Goal: Information Seeking & Learning: Learn about a topic

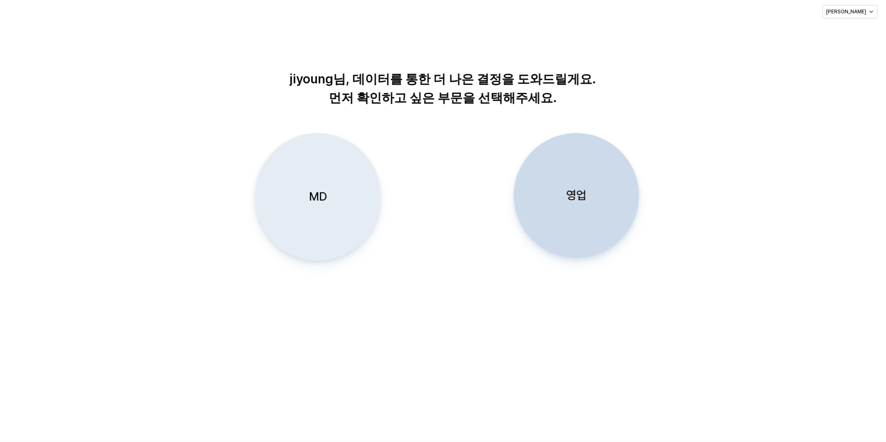
click at [316, 205] on div "MD" at bounding box center [318, 197] width 118 height 127
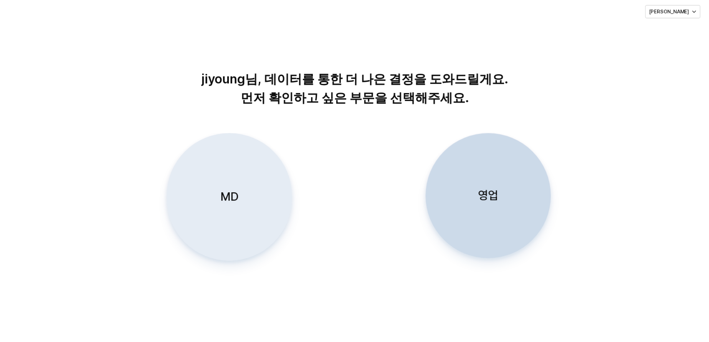
click at [245, 179] on div "MD" at bounding box center [229, 197] width 118 height 127
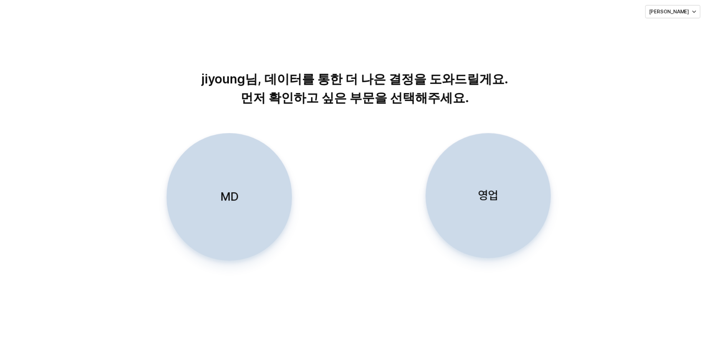
click at [239, 193] on div "MD" at bounding box center [229, 197] width 118 height 127
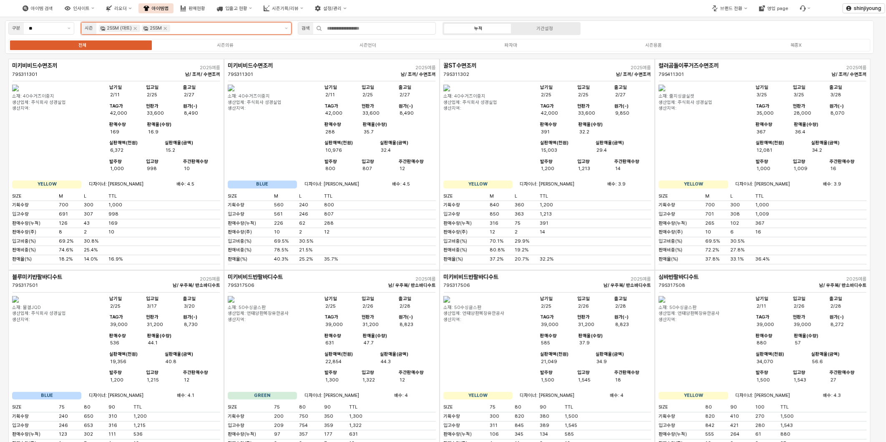
scroll to position [23, 0]
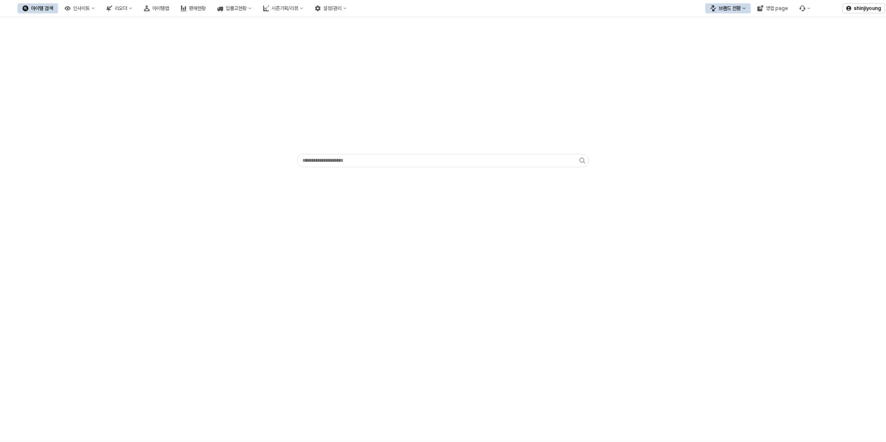
click at [201, 147] on div "App Frame" at bounding box center [443, 93] width 876 height 147
click at [326, 260] on div "App Frame" at bounding box center [443, 229] width 886 height 425
click at [248, 68] on div "App Frame" at bounding box center [443, 93] width 876 height 147
click at [169, 5] on div "아이템맵" at bounding box center [160, 8] width 17 height 6
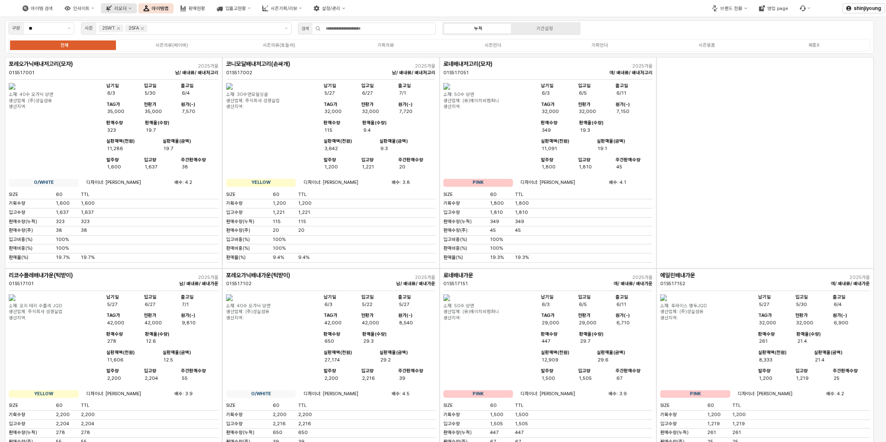
click at [127, 9] on div "리오더" at bounding box center [120, 8] width 13 height 5
click at [151, 37] on div "ㄴ 용품 시뮬레이션" at bounding box center [163, 37] width 45 height 6
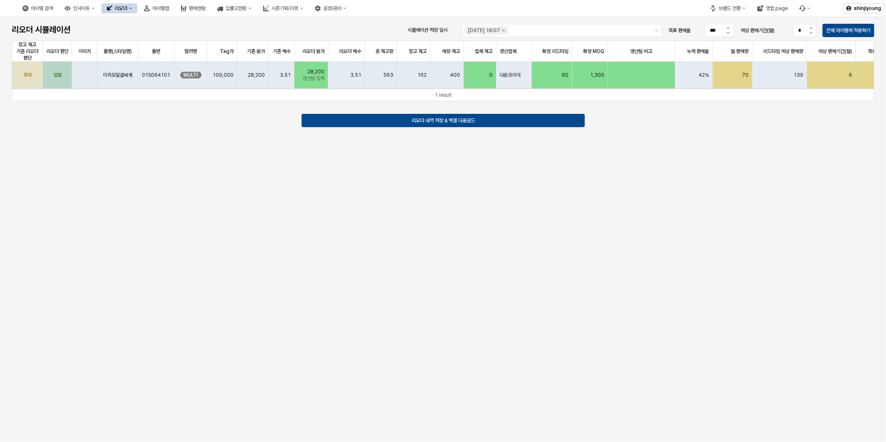
click at [427, 244] on div "리오더 시뮬레이션 시뮬레이션 저장 일시 2025-07-30 18:07 목표 판매율 *** 예상 판매기간(월) * 전체 아이템에 적용하기 창고 …" at bounding box center [443, 229] width 886 height 425
click at [656, 32] on button "제안 사항 표시" at bounding box center [657, 30] width 10 height 13
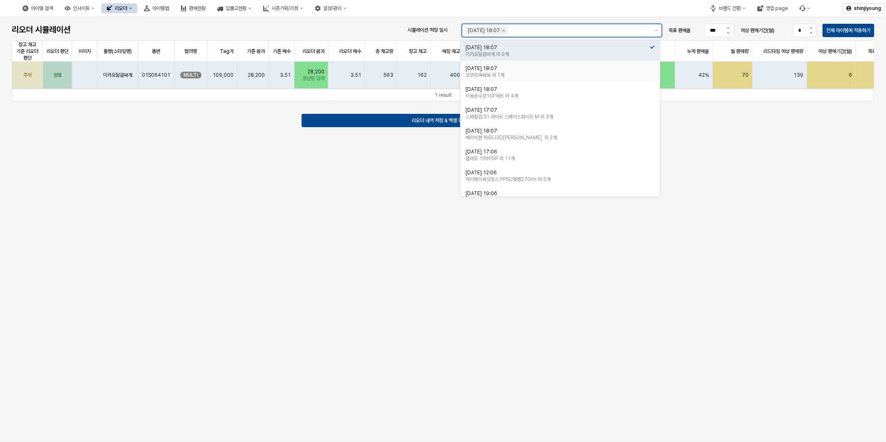
click at [576, 67] on div "2025-07-30 18:07" at bounding box center [558, 68] width 184 height 7
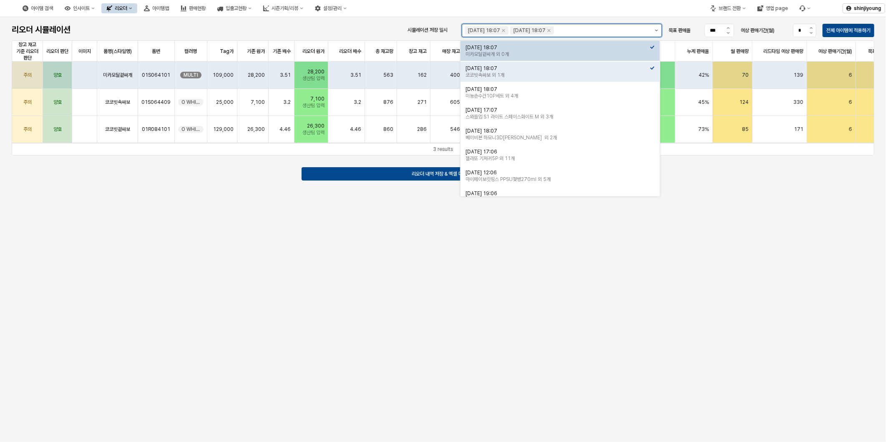
click at [657, 33] on button "제안 사항 표시" at bounding box center [657, 30] width 10 height 13
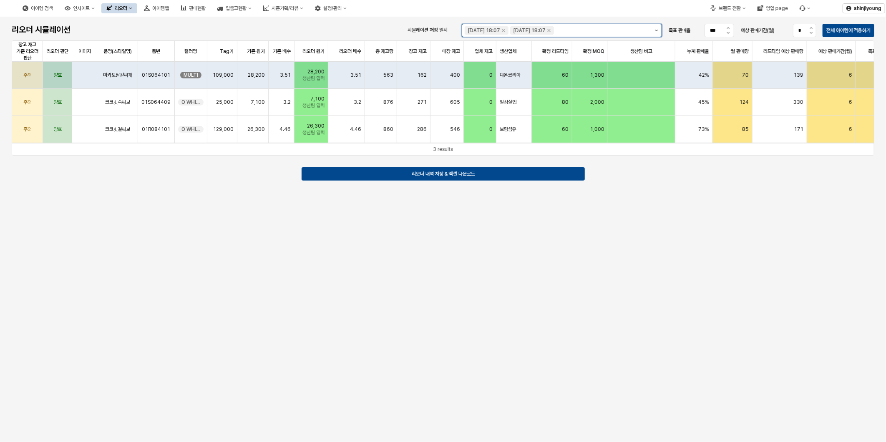
click at [657, 33] on button "제안 사항 표시" at bounding box center [657, 30] width 10 height 13
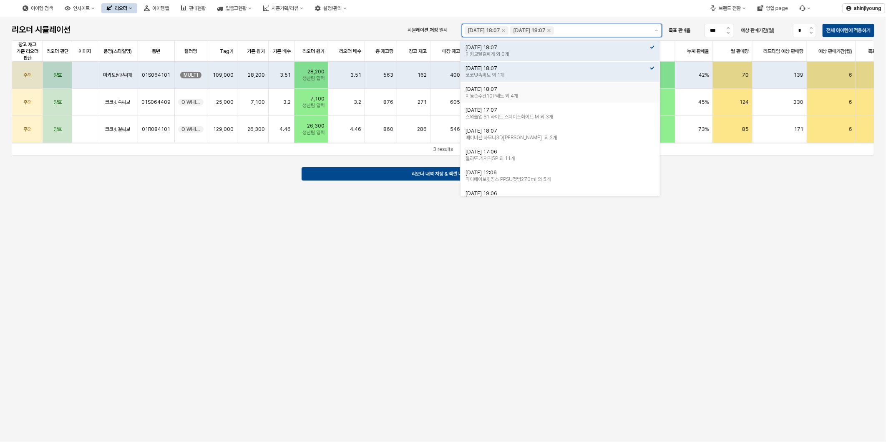
click at [516, 93] on div "미뇽손수건10P세트 외 4개" at bounding box center [558, 96] width 184 height 7
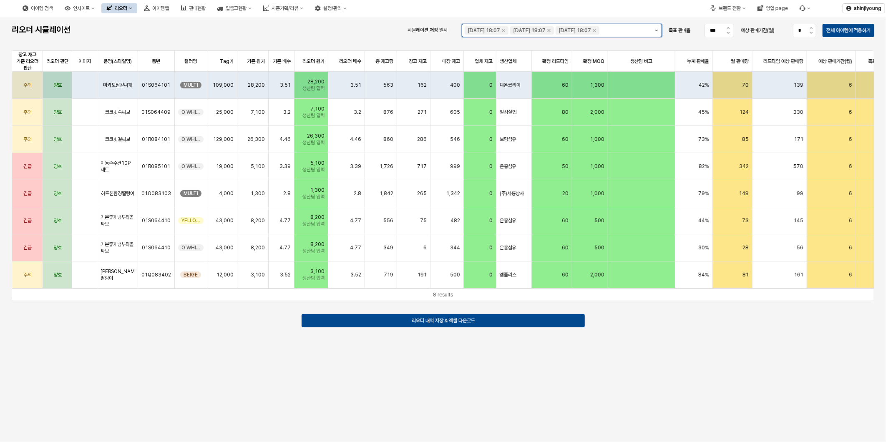
click at [656, 31] on icon "제안 사항 표시" at bounding box center [656, 31] width 3 height 2
click at [654, 36] on button "제안 사항 표시" at bounding box center [657, 30] width 10 height 13
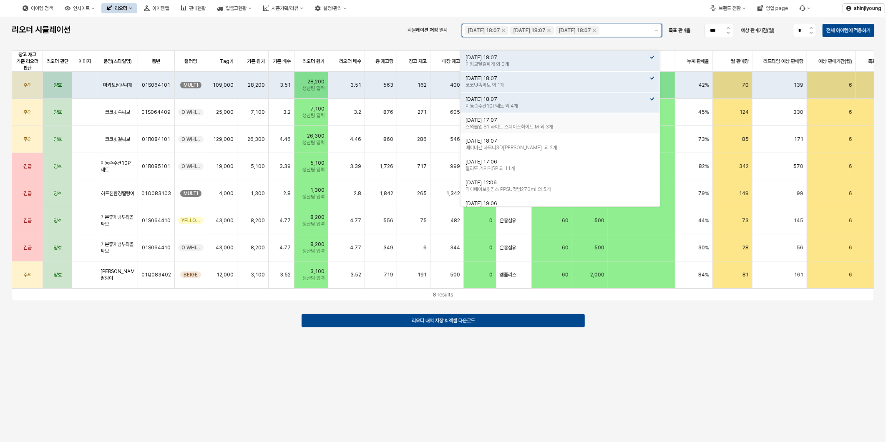
click at [537, 121] on div "2025-07-29 17:07" at bounding box center [558, 120] width 184 height 7
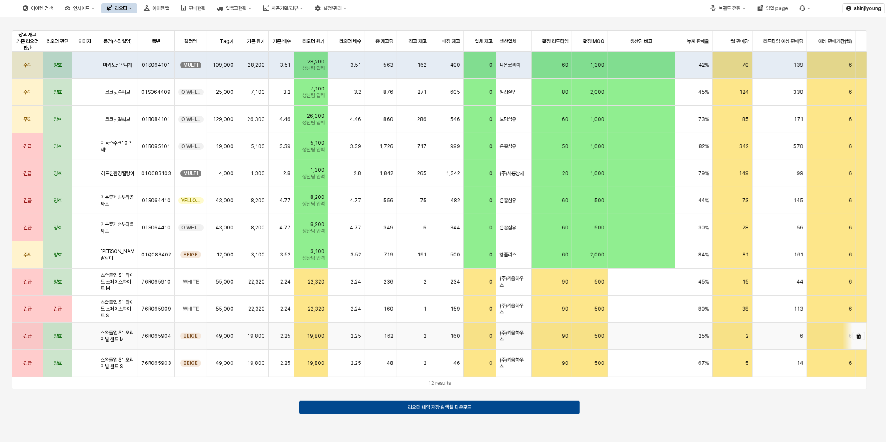
scroll to position [7, 0]
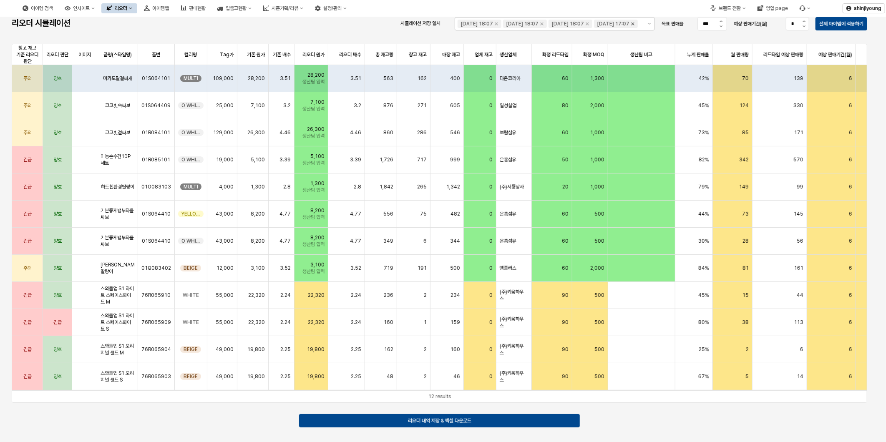
click at [630, 27] on icon "Remove 2025-07-29 17:07" at bounding box center [633, 23] width 7 height 7
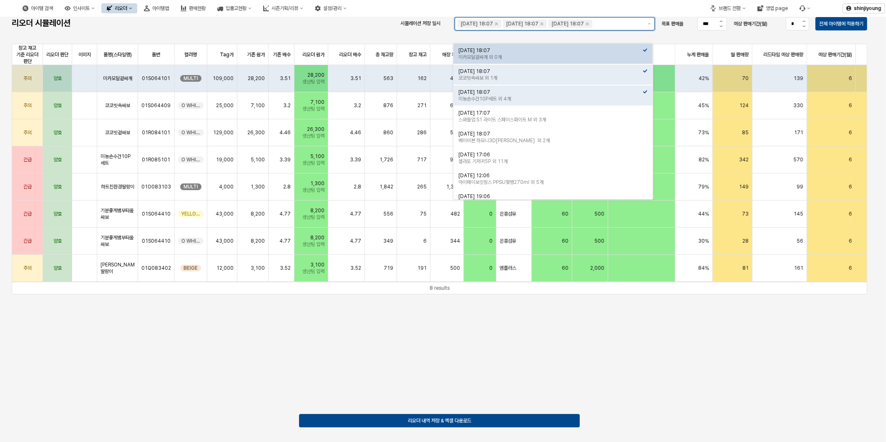
scroll to position [0, 0]
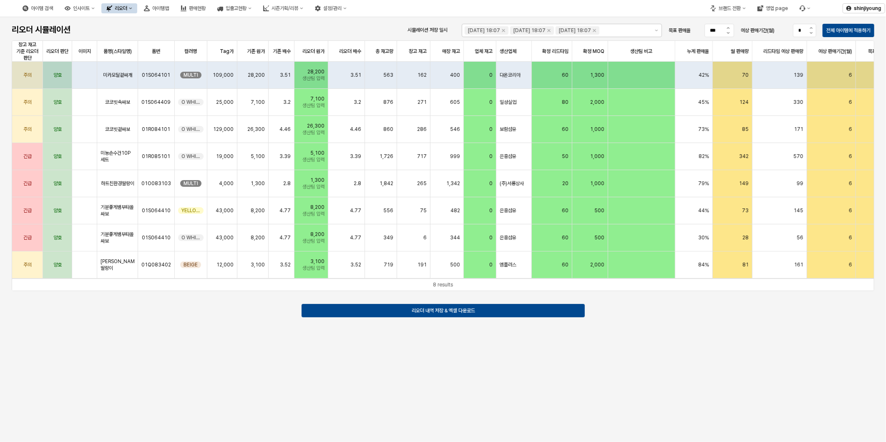
click at [116, 341] on div "리오더 시뮬레이션 시뮬레이션 저장 일시 2025-07-30 18:07 2025-07-30 18:07 2025-07-30 18:07 목표 판매율…" at bounding box center [443, 181] width 886 height 329
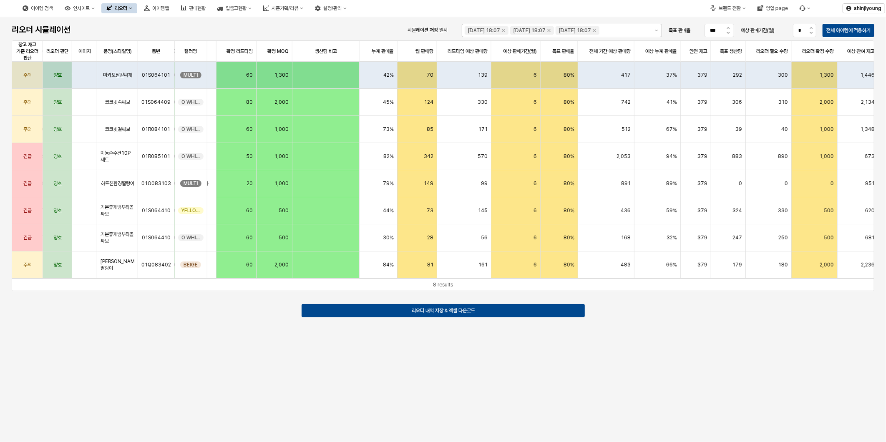
scroll to position [0, 336]
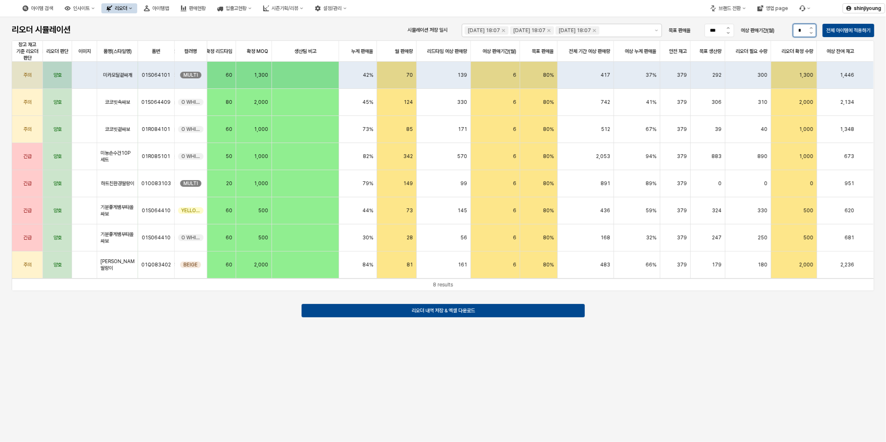
drag, startPoint x: 802, startPoint y: 27, endPoint x: 785, endPoint y: 32, distance: 18.1
click at [785, 32] on div "예상 판매기간(월) *" at bounding box center [779, 30] width 76 height 13
type input "**"
drag, startPoint x: 720, startPoint y: 28, endPoint x: 676, endPoint y: 34, distance: 44.7
click at [678, 34] on div "목표 판매율 ***" at bounding box center [702, 30] width 66 height 13
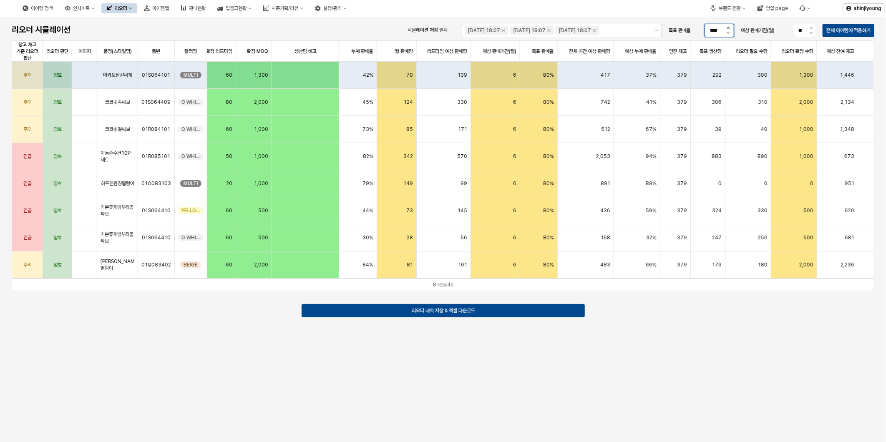
click at [729, 30] on button "목표 판매율 증가" at bounding box center [729, 27] width 10 height 7
click at [728, 31] on button "목표 판매율 감소" at bounding box center [729, 34] width 10 height 6
click at [866, 32] on p "전체 아이템에 적용하기" at bounding box center [849, 30] width 44 height 7
click at [852, 30] on p "전체 아이템에 적용하기" at bounding box center [849, 30] width 44 height 7
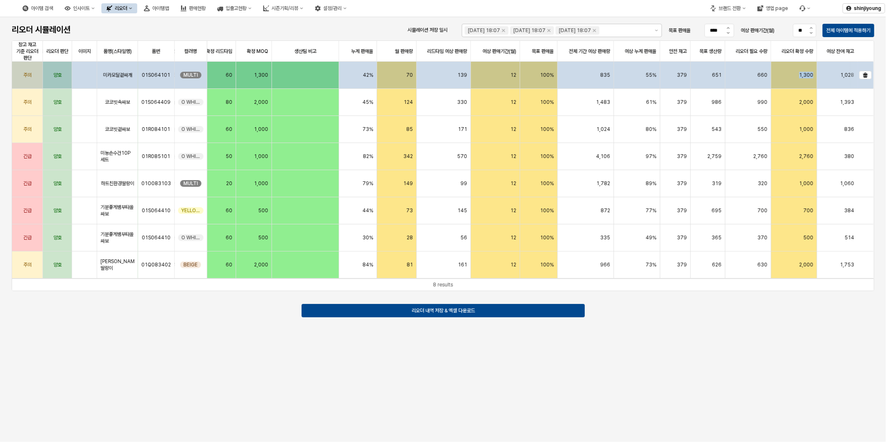
drag, startPoint x: 800, startPoint y: 76, endPoint x: 825, endPoint y: 76, distance: 25.0
click at [825, 76] on div "주의 양호 미카모달겉싸개 01S064101 MULTI 3.51 28,200 생산팀 입력 3.51 563 162 400 0 다온코리아 60 1,…" at bounding box center [305, 75] width 1137 height 27
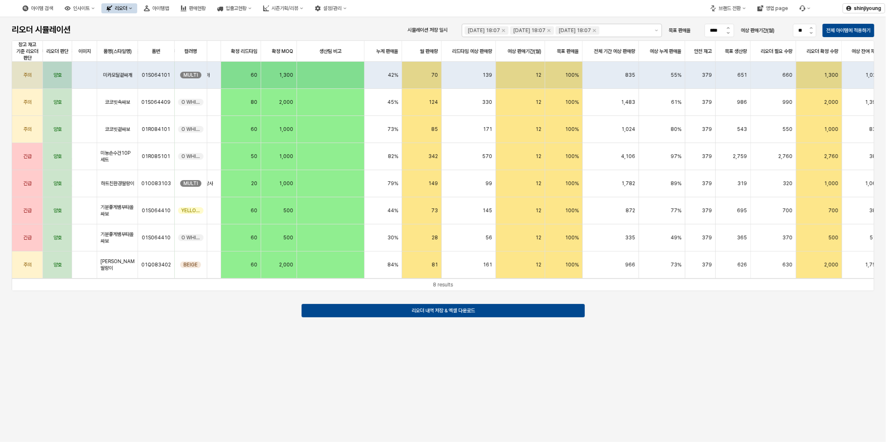
scroll to position [0, 322]
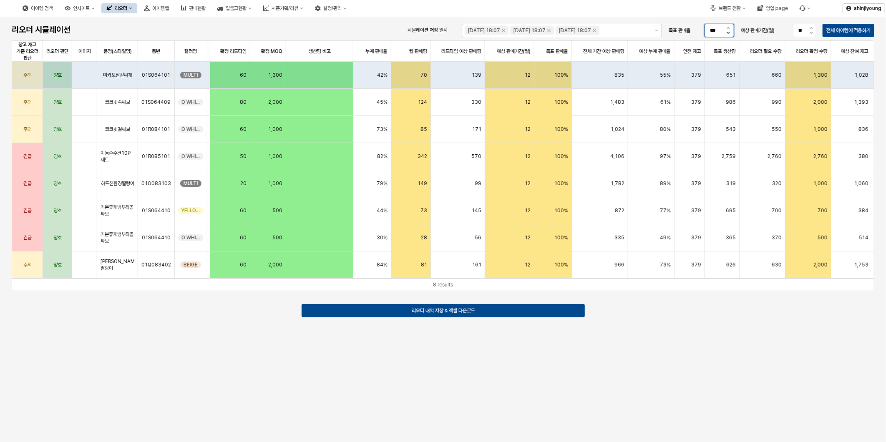
click at [727, 34] on icon "목표 판매율 감소" at bounding box center [728, 33] width 3 height 2
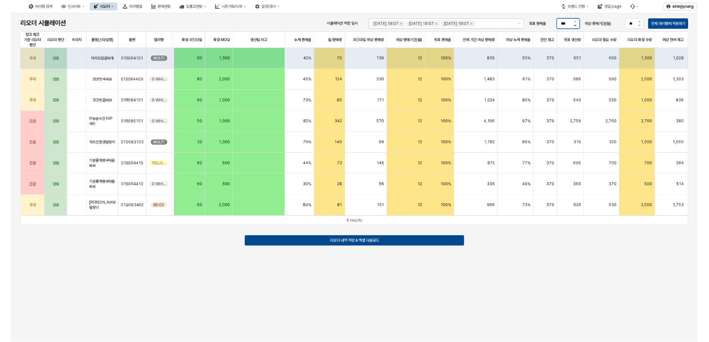
scroll to position [0, 0]
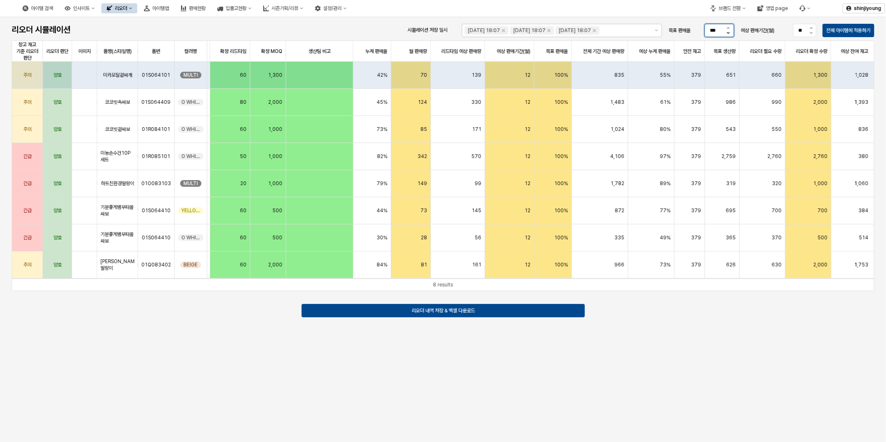
click at [727, 34] on icon "목표 판매율 감소" at bounding box center [728, 33] width 3 height 2
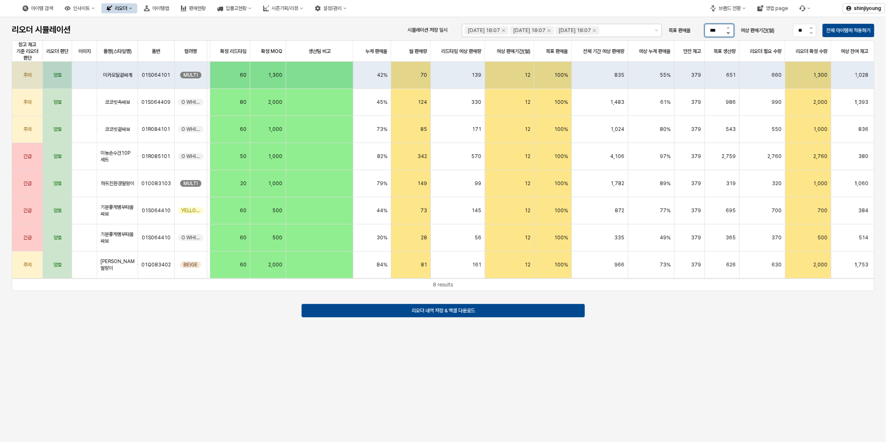
click at [727, 34] on icon "목표 판매율 감소" at bounding box center [728, 33] width 3 height 2
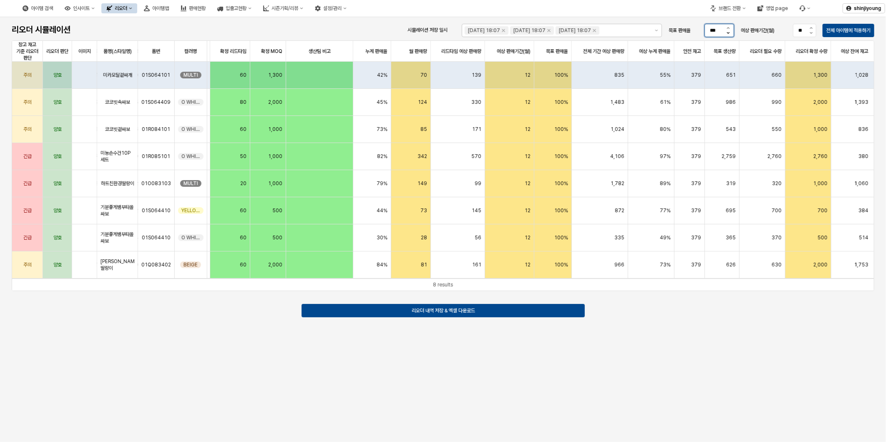
click at [727, 34] on icon "목표 판매율 감소" at bounding box center [728, 33] width 3 height 2
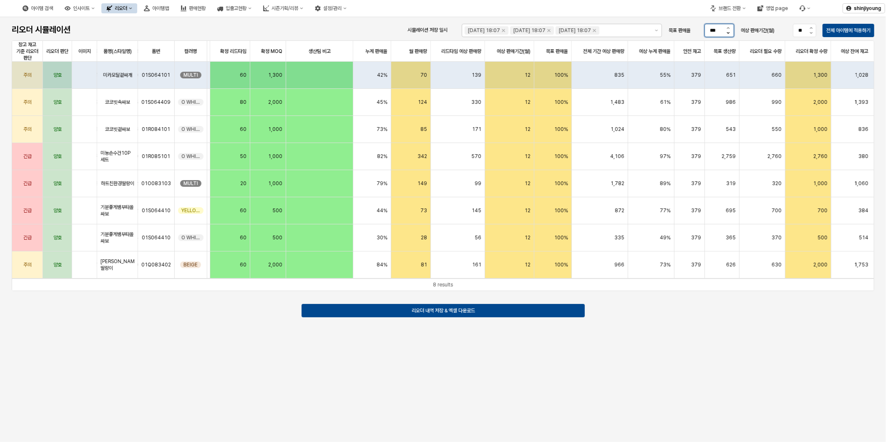
click at [727, 34] on icon "목표 판매율 감소" at bounding box center [728, 33] width 3 height 2
click at [851, 32] on p "전체 아이템에 적용하기" at bounding box center [849, 30] width 44 height 7
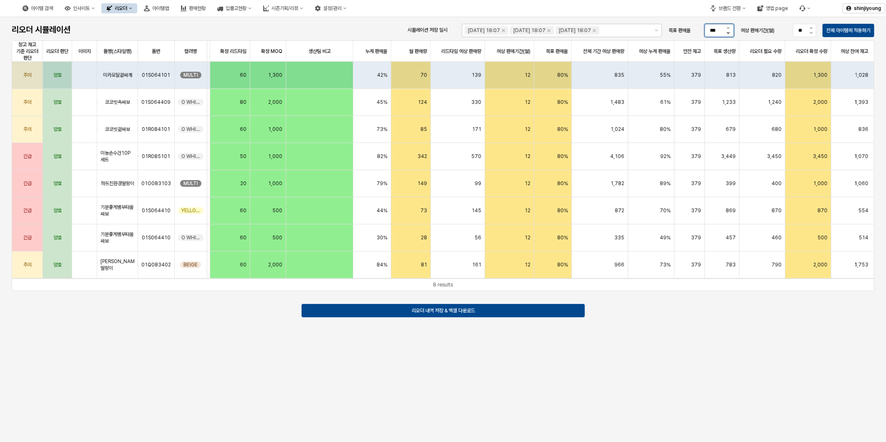
click at [726, 35] on button "목표 판매율 감소" at bounding box center [728, 34] width 10 height 6
click at [727, 35] on button "목표 판매율 감소" at bounding box center [728, 34] width 10 height 6
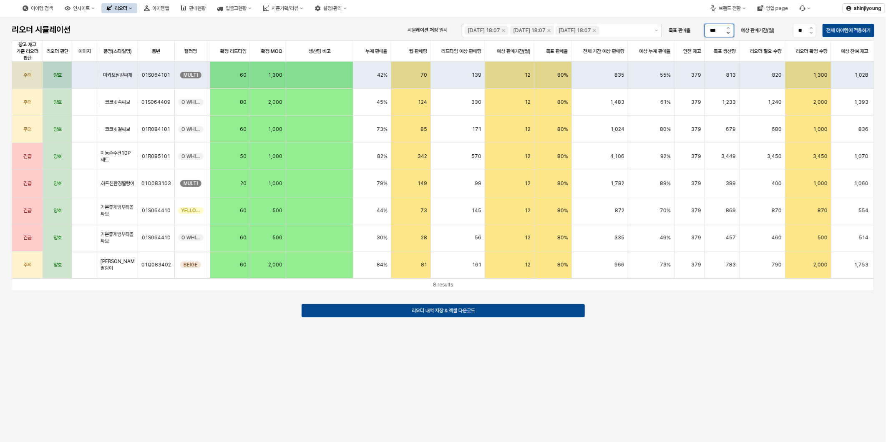
click at [727, 35] on button "목표 판매율 감소" at bounding box center [728, 34] width 10 height 6
type input "***"
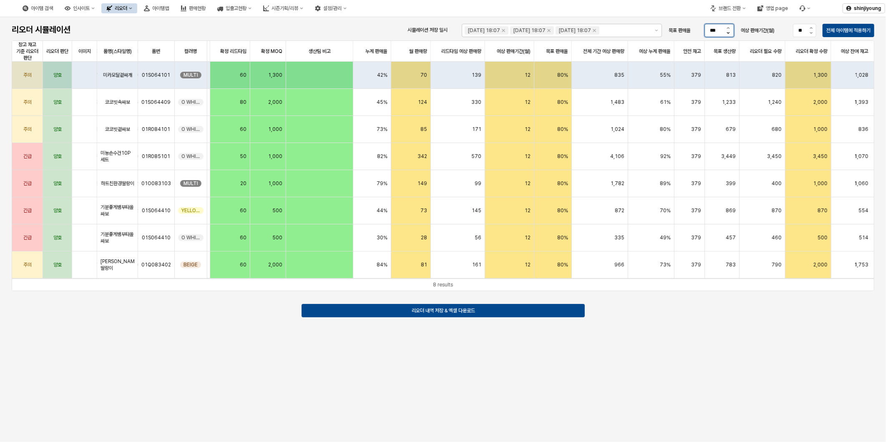
click at [727, 35] on button "목표 판매율 감소" at bounding box center [728, 34] width 10 height 6
click at [846, 30] on p "전체 아이템에 적용하기" at bounding box center [849, 30] width 44 height 7
click at [659, 386] on div "리오더 시뮬레이션 시뮬레이션 저장 일시 2025-07-30 18:07 2025-07-30 18:07 2025-07-30 18:07 목표 판매율…" at bounding box center [443, 229] width 886 height 425
click at [515, 403] on div "리오더 시뮬레이션 시뮬레이션 저장 일시 2025-07-30 18:07 2025-07-30 18:07 2025-07-30 18:07 목표 판매율…" at bounding box center [443, 229] width 886 height 425
click at [474, 389] on div "리오더 시뮬레이션 시뮬레이션 저장 일시 2025-07-30 18:07 2025-07-30 18:07 2025-07-30 18:07 목표 판매율…" at bounding box center [443, 229] width 886 height 425
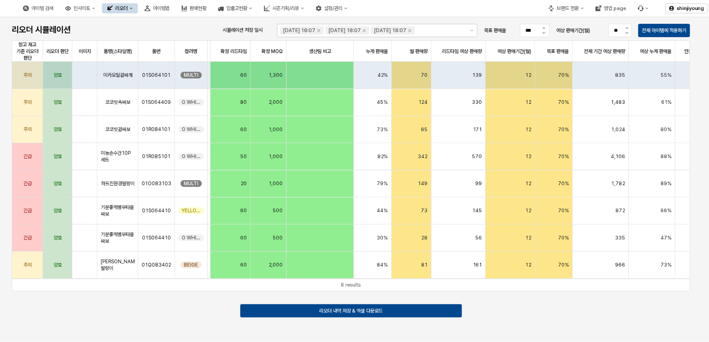
scroll to position [0, 322]
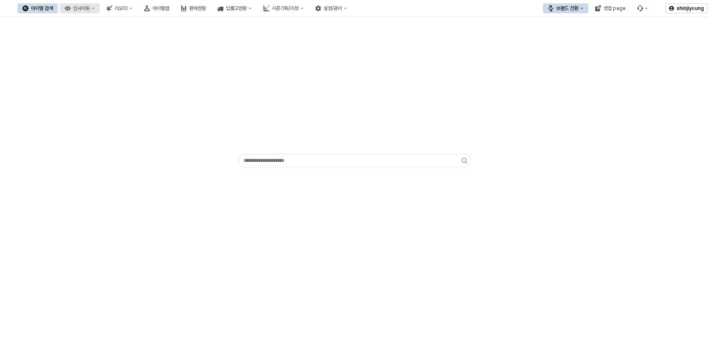
click at [90, 7] on div "인사이트" at bounding box center [81, 8] width 17 height 6
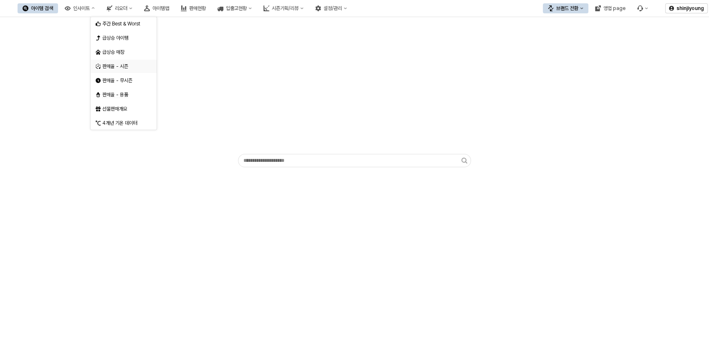
click at [124, 66] on div "판매율 - 시즌" at bounding box center [124, 66] width 44 height 7
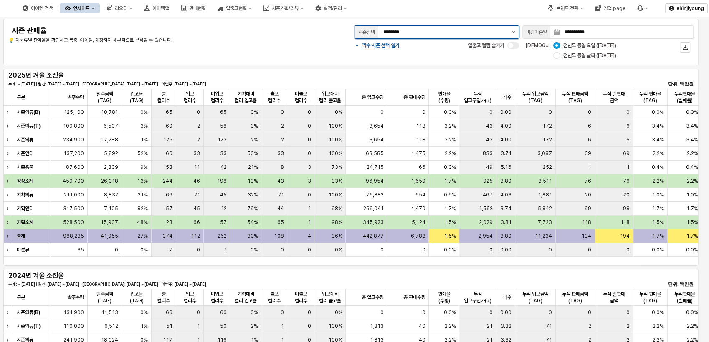
click at [512, 33] on button "제안 사항 표시" at bounding box center [513, 32] width 10 height 13
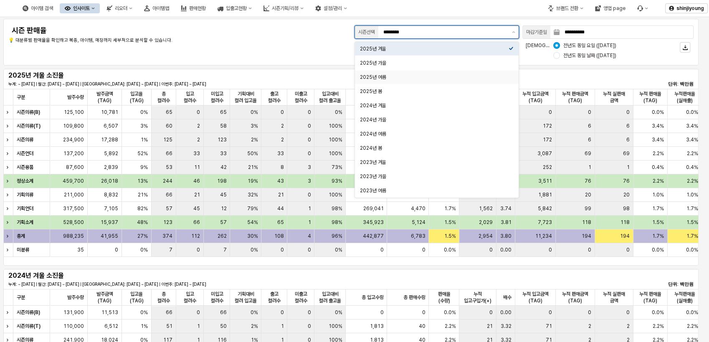
click at [378, 75] on div "2025년 여름" at bounding box center [434, 77] width 149 height 7
type input "********"
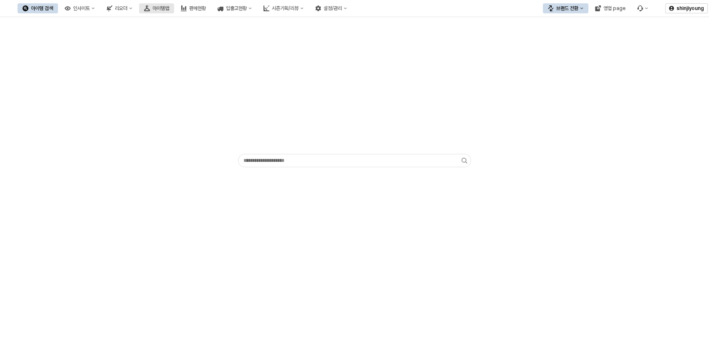
click at [169, 10] on div "아이템맵" at bounding box center [160, 8] width 17 height 6
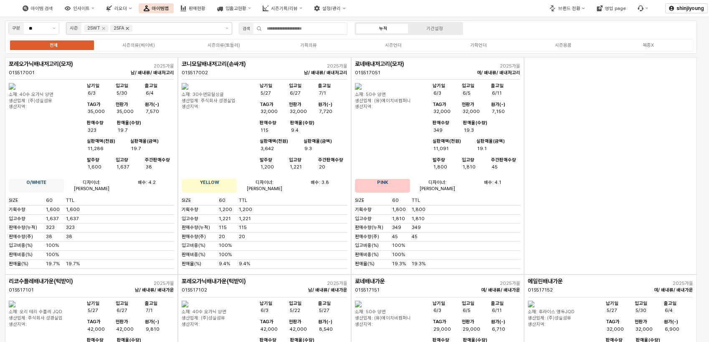
click at [128, 28] on icon "Remove 25FA" at bounding box center [127, 28] width 7 height 7
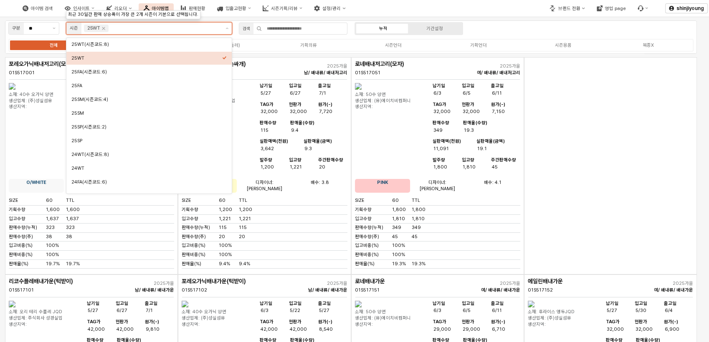
click at [102, 30] on icon "Remove 25WT" at bounding box center [103, 28] width 7 height 7
click at [102, 28] on input "App Frame" at bounding box center [153, 29] width 134 height 8
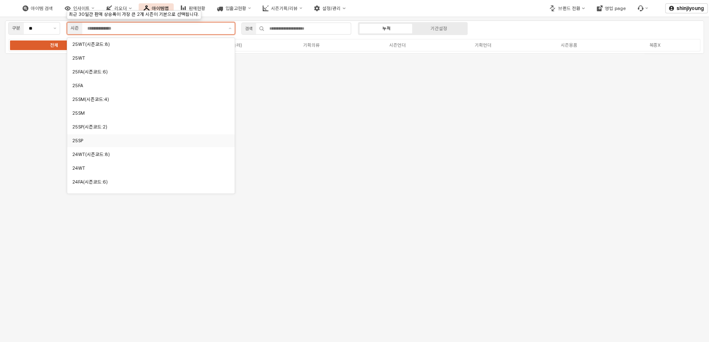
click at [88, 144] on div "25SP" at bounding box center [148, 141] width 153 height 6
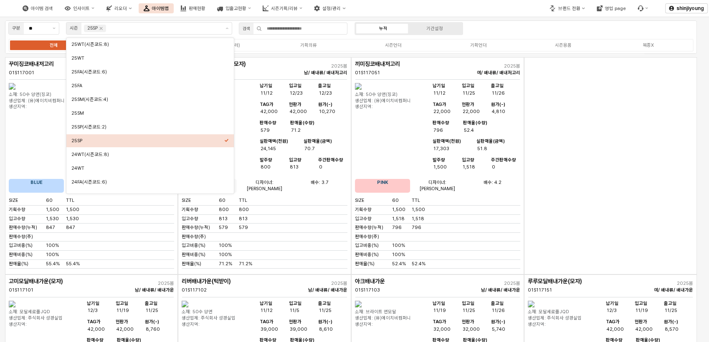
click at [588, 201] on div "App Frame" at bounding box center [610, 165] width 173 height 217
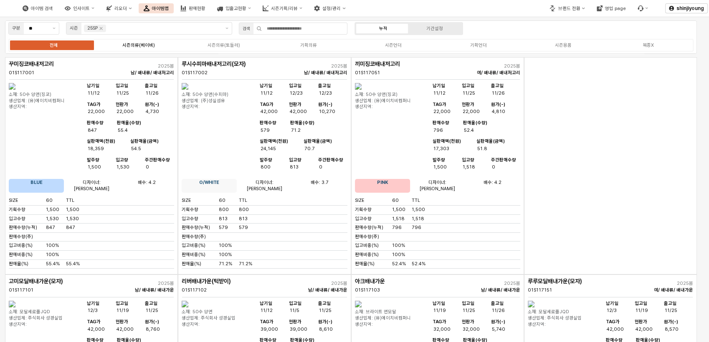
click at [144, 48] on div "시즌의류(베이비)" at bounding box center [138, 45] width 33 height 5
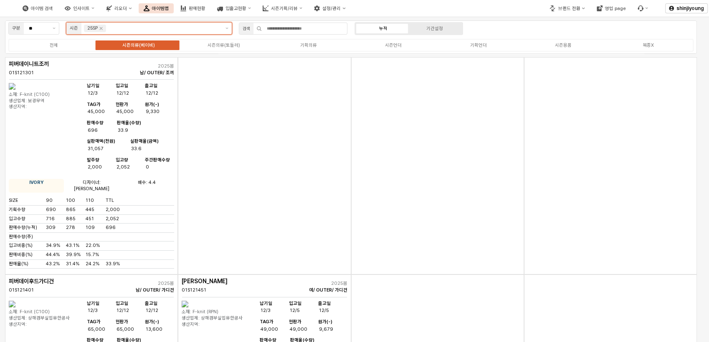
click at [105, 31] on div "25SP" at bounding box center [95, 29] width 22 height 8
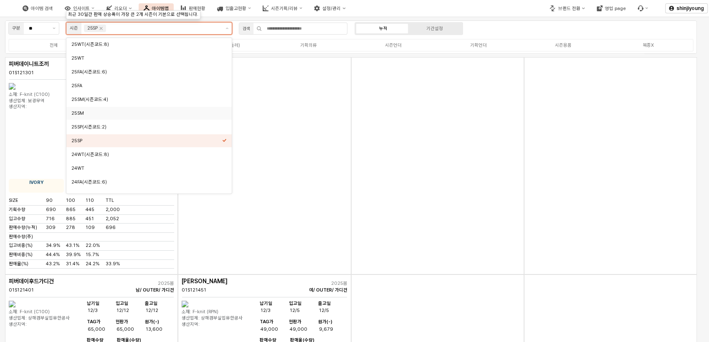
click at [93, 115] on div "25SM" at bounding box center [146, 113] width 151 height 6
click at [99, 99] on div "25SM(시즌코드:4)" at bounding box center [146, 99] width 151 height 6
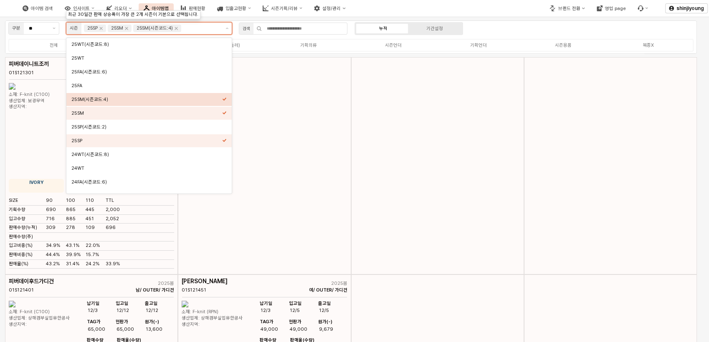
click at [224, 101] on icon "Select an option" at bounding box center [224, 99] width 5 height 5
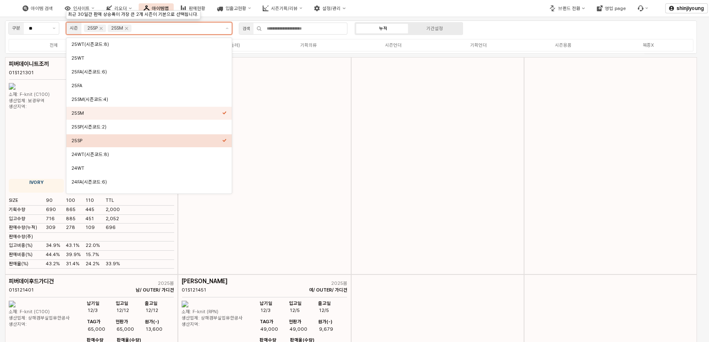
click at [225, 139] on icon "Select an option" at bounding box center [224, 140] width 5 height 5
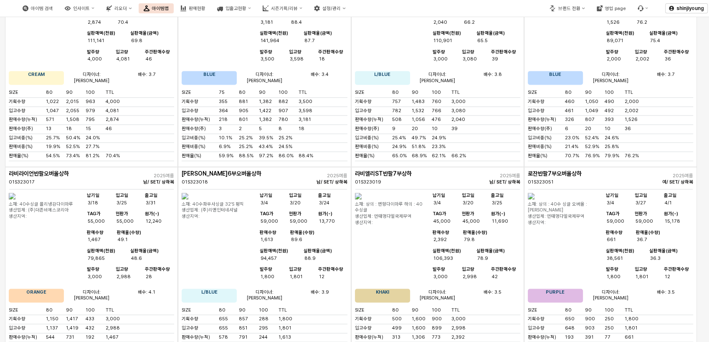
scroll to position [1216, 0]
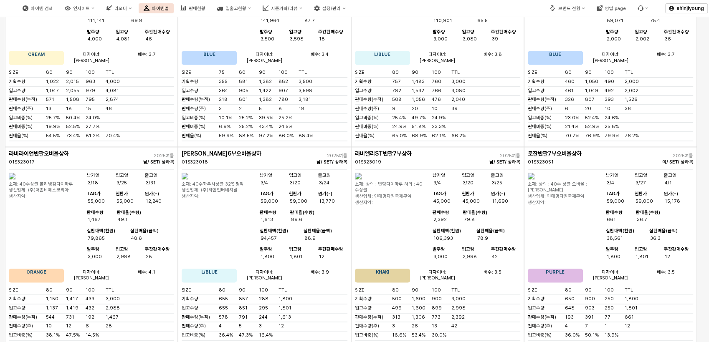
click at [188, 173] on img "App Frame" at bounding box center [185, 176] width 7 height 7
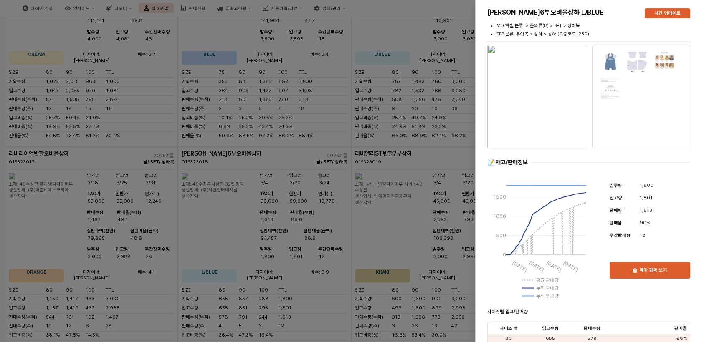
click at [558, 152] on div at bounding box center [588, 153] width 203 height 3
click at [300, 250] on div at bounding box center [354, 171] width 709 height 342
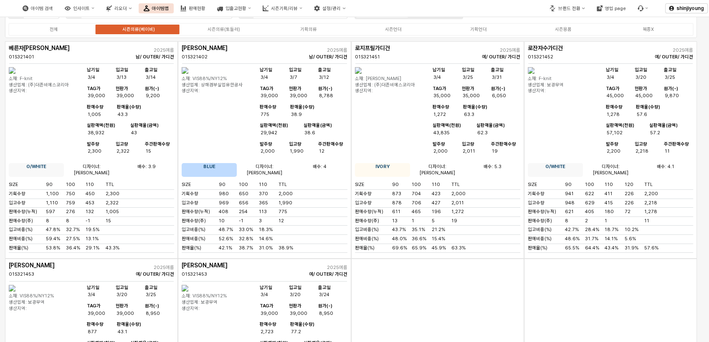
scroll to position [0, 0]
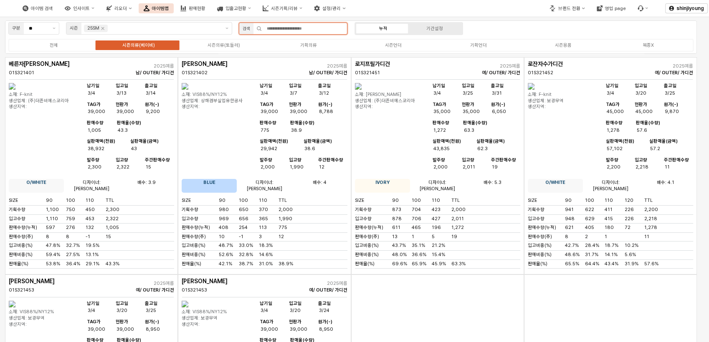
click at [296, 29] on input "App Frame" at bounding box center [304, 28] width 85 height 11
type input "*"
type input "**"
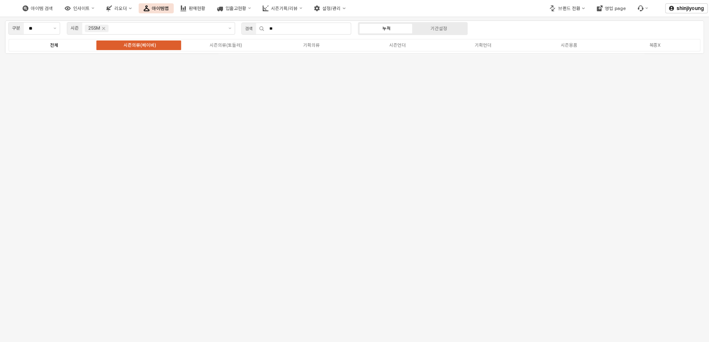
click at [53, 47] on div "전체" at bounding box center [54, 45] width 8 height 5
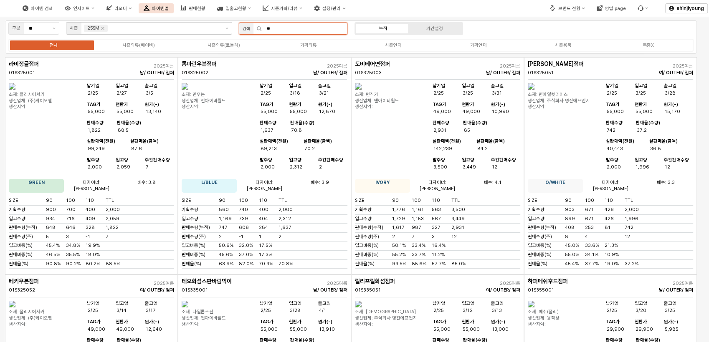
drag, startPoint x: 291, startPoint y: 27, endPoint x: 218, endPoint y: 27, distance: 72.6
click at [218, 27] on div "구분 ** 시즌 25SM 검색 ** 누적 기간설정 전체 시즌의류(베이비) 시즌의류(토들러) 기획의류 시즌언더 기획언더 시즌용품 복종X" at bounding box center [350, 36] width 691 height 33
click at [219, 48] on label "시즌의류(토들러)" at bounding box center [223, 45] width 85 height 7
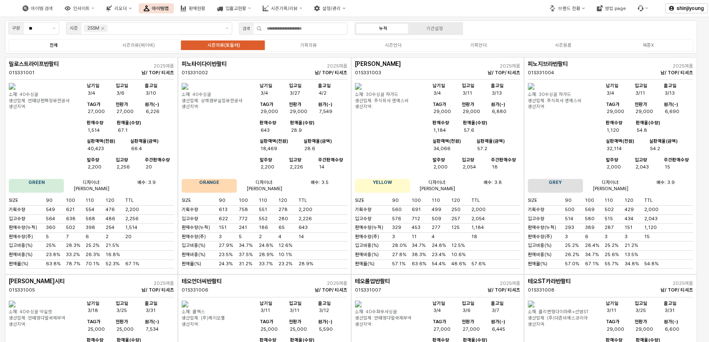
click at [55, 43] on div "전체" at bounding box center [54, 45] width 8 height 5
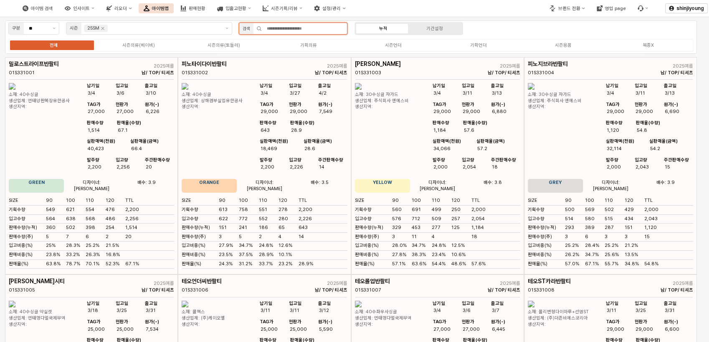
click at [300, 26] on input "App Frame" at bounding box center [304, 28] width 85 height 11
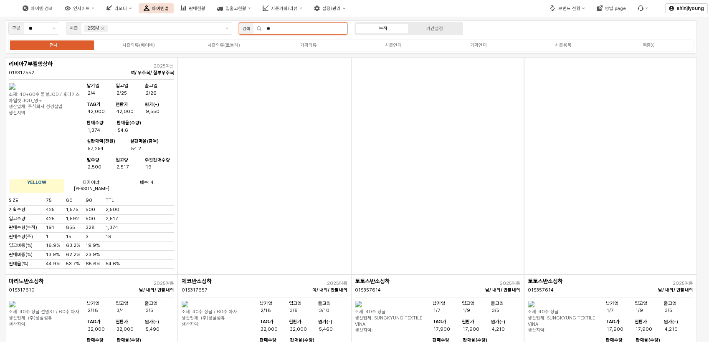
drag, startPoint x: 284, startPoint y: 26, endPoint x: 192, endPoint y: 16, distance: 92.3
click at [197, 23] on div "구분 ** 시즌 25SM 검색 ** 누적 기간설정 전체 시즌의류(베이비) 시즌의류(토들러) 기획의류 시즌언더 기획언더 시즌용품 복종X" at bounding box center [350, 36] width 691 height 33
type input "**"
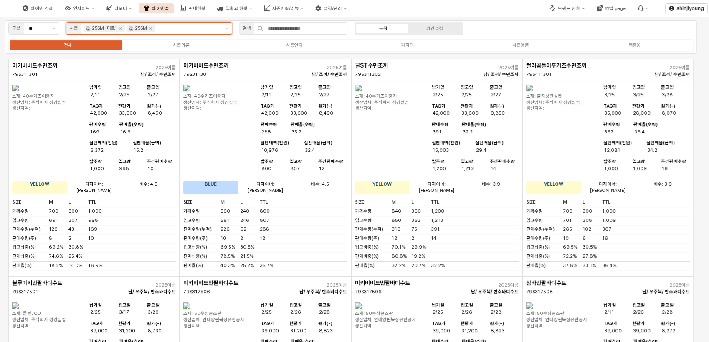
scroll to position [23, 0]
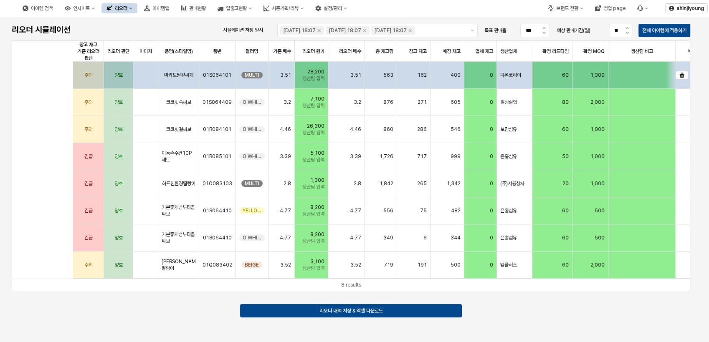
scroll to position [0, 322]
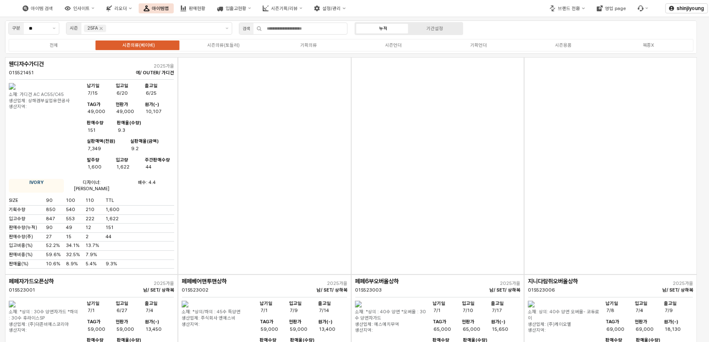
click at [475, 192] on div "App Frame" at bounding box center [437, 165] width 173 height 217
click at [240, 161] on div "App Frame" at bounding box center [264, 165] width 173 height 217
